Goal: Connect with others: Connect with others

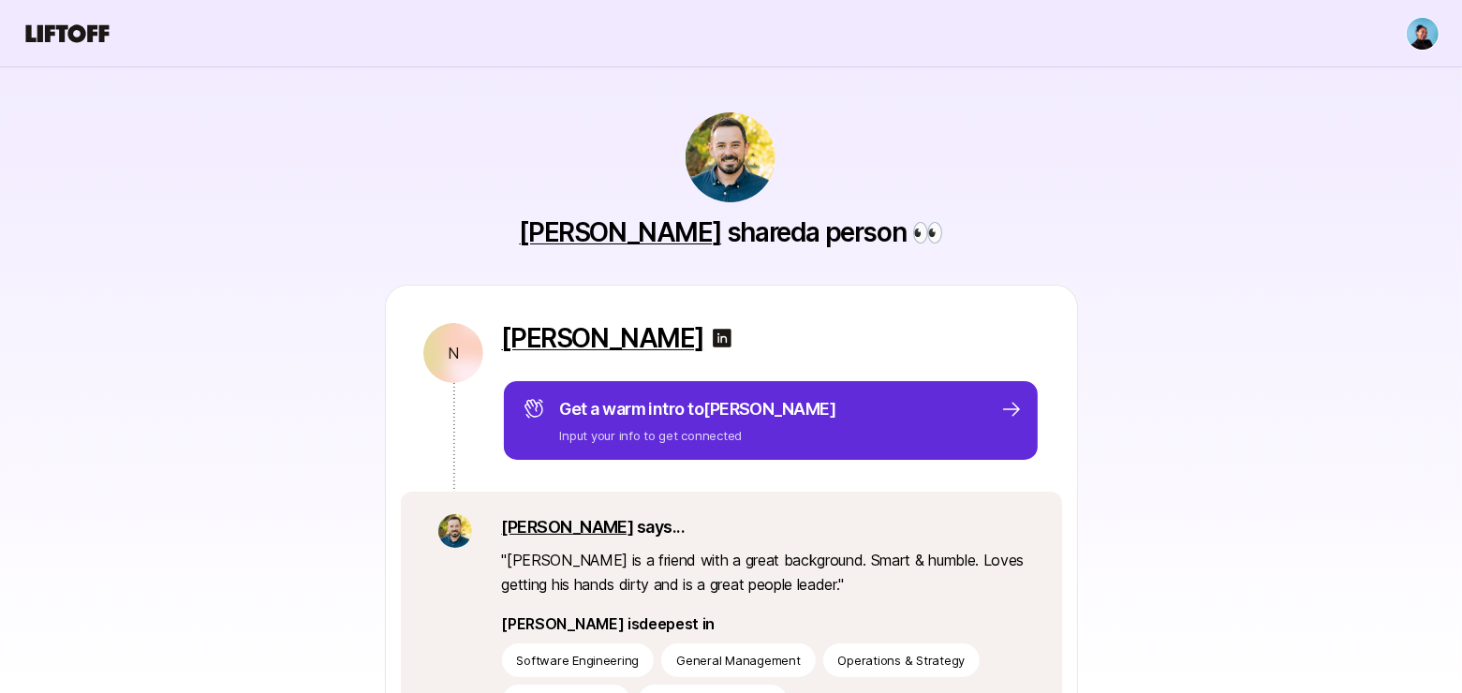
click at [642, 233] on link "[PERSON_NAME]" at bounding box center [620, 232] width 202 height 32
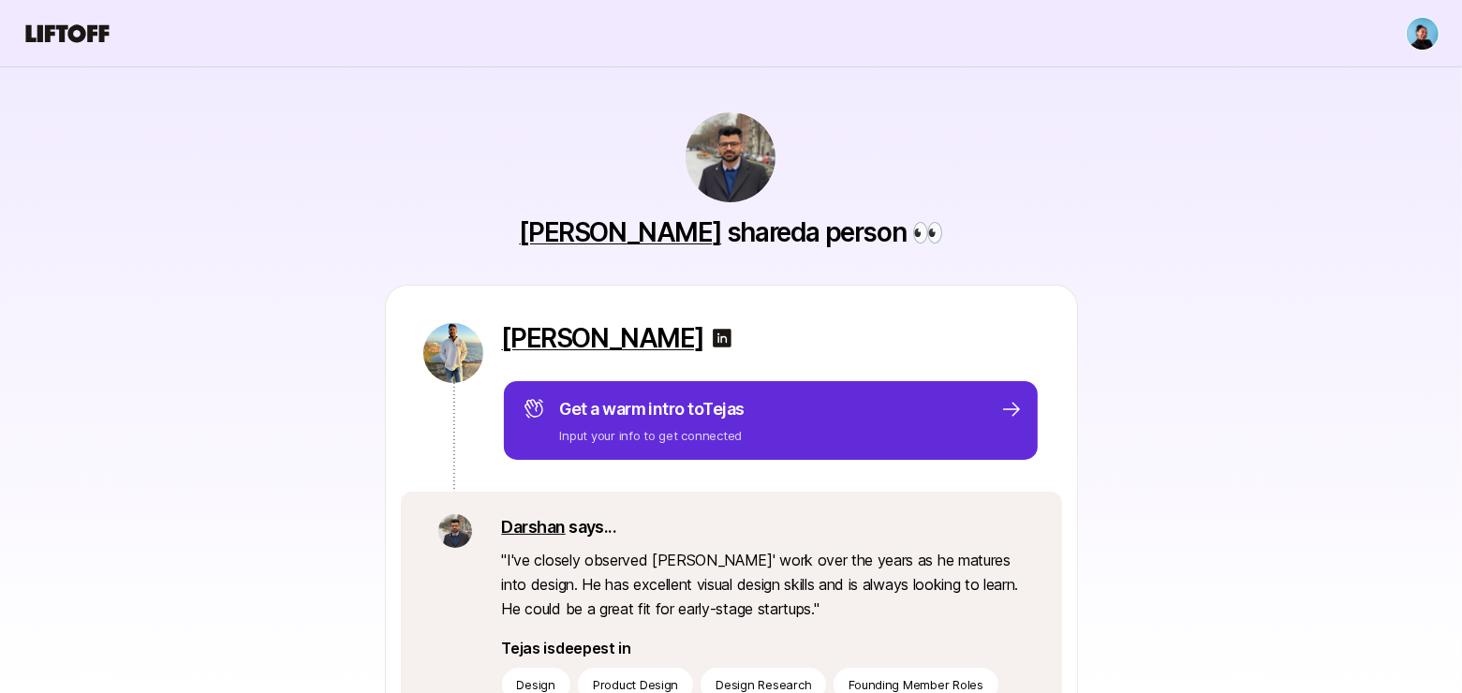
click at [535, 524] on link "Darshan" at bounding box center [534, 527] width 64 height 20
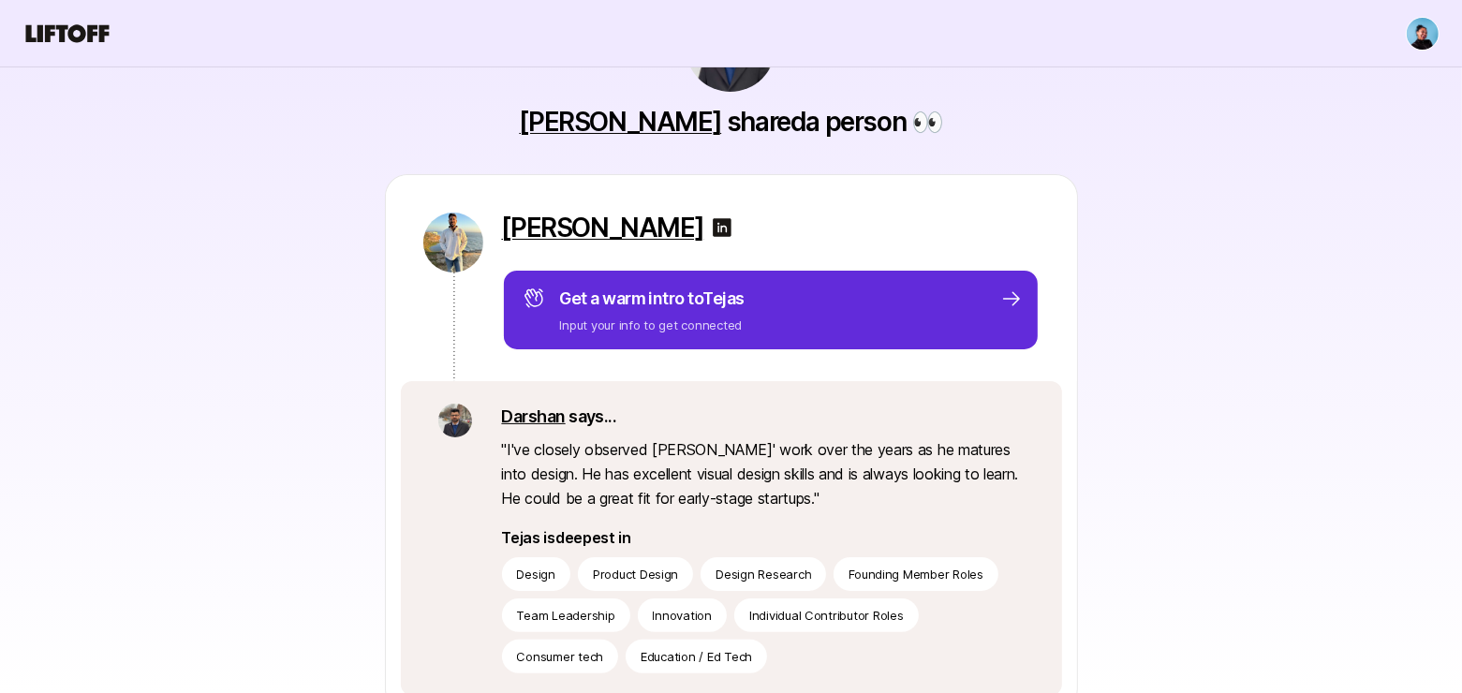
scroll to position [184, 0]
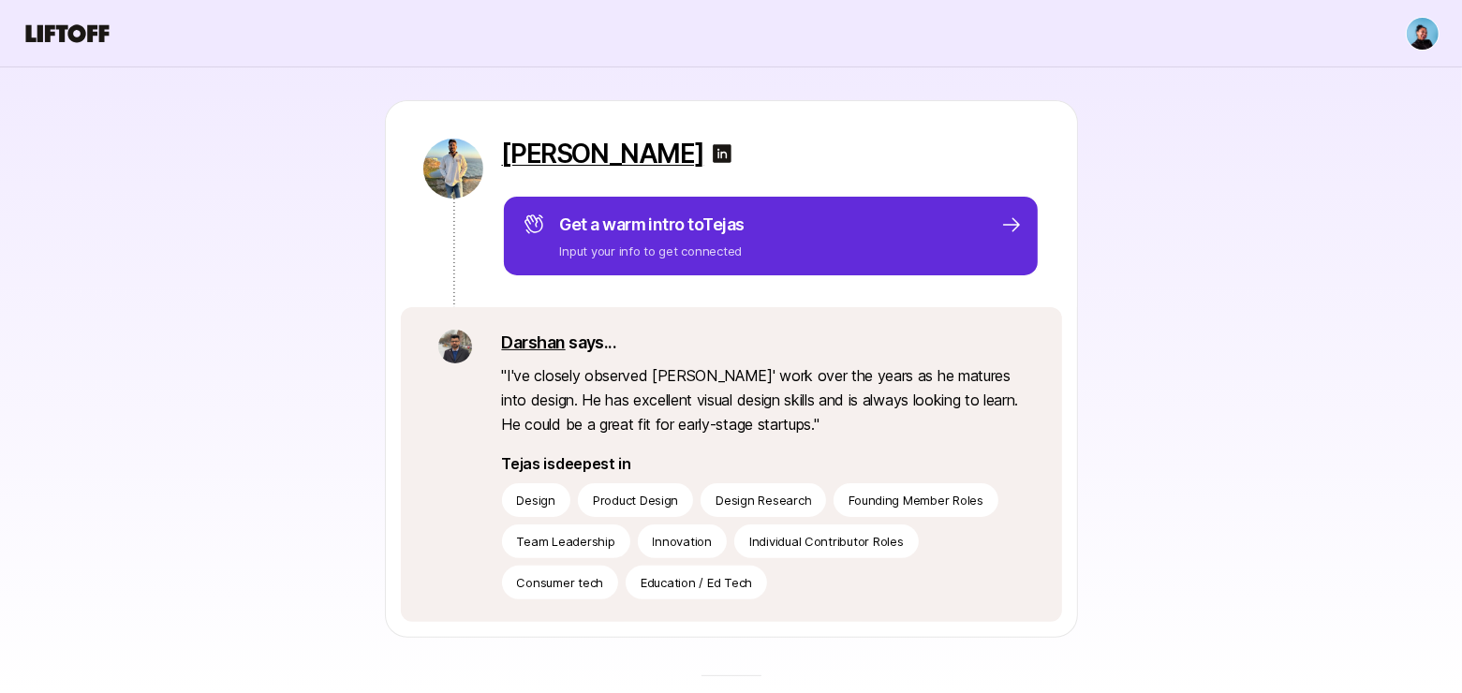
click at [455, 338] on img at bounding box center [455, 347] width 34 height 34
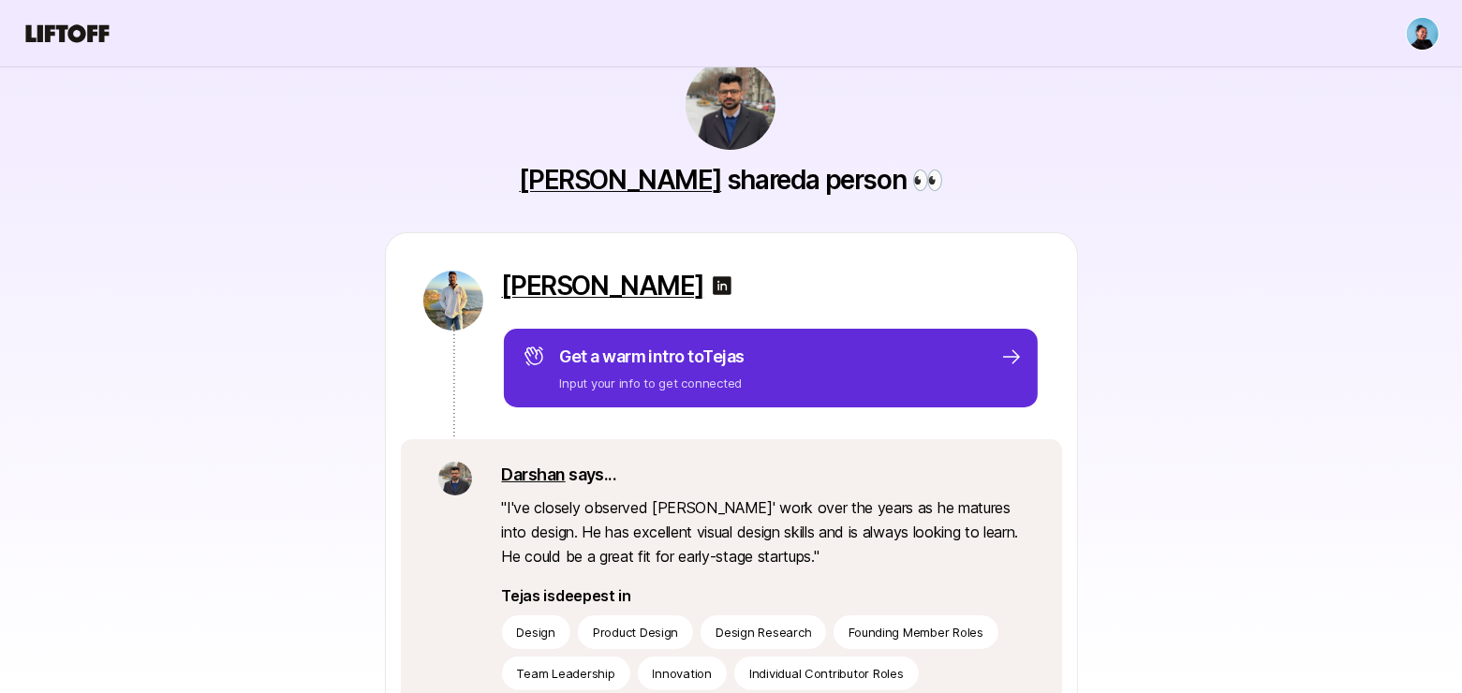
scroll to position [0, 0]
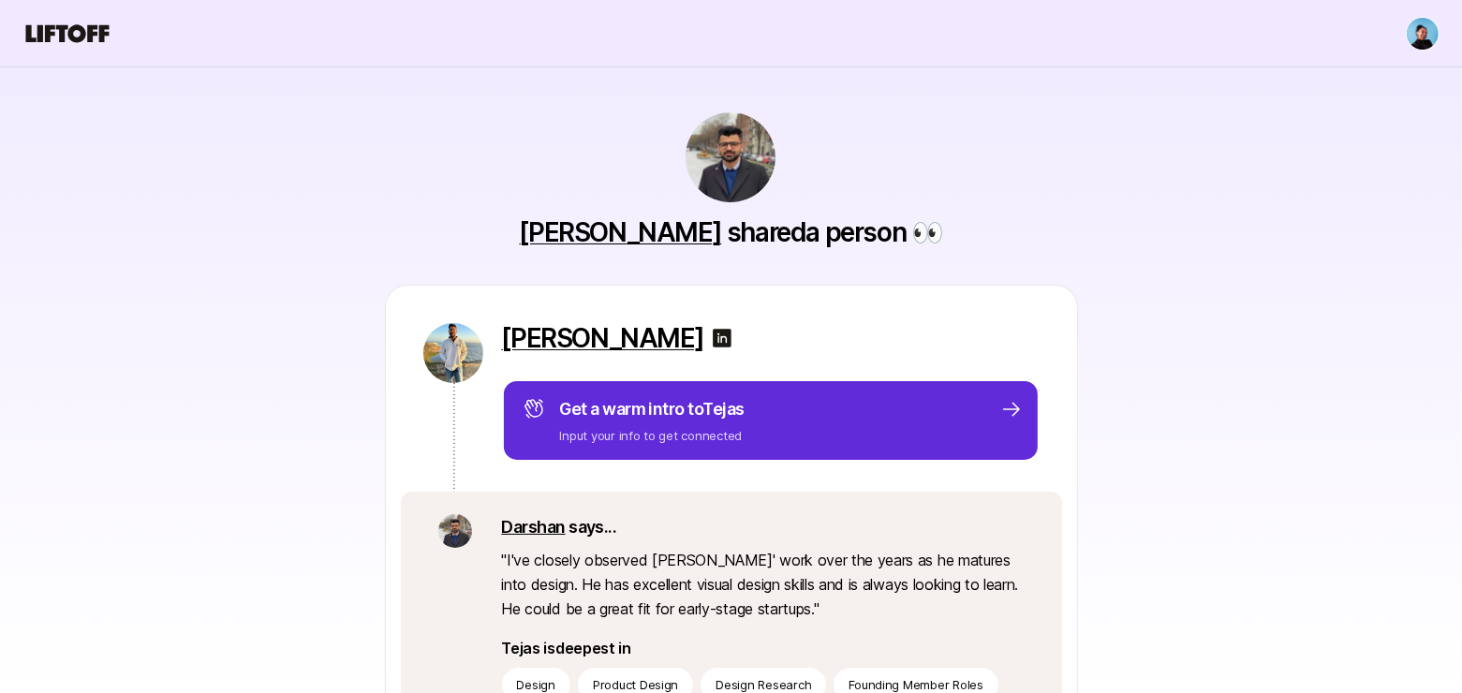
click at [664, 234] on link "Darshan Gajara" at bounding box center [620, 232] width 202 height 32
